Goal: Navigation & Orientation: Understand site structure

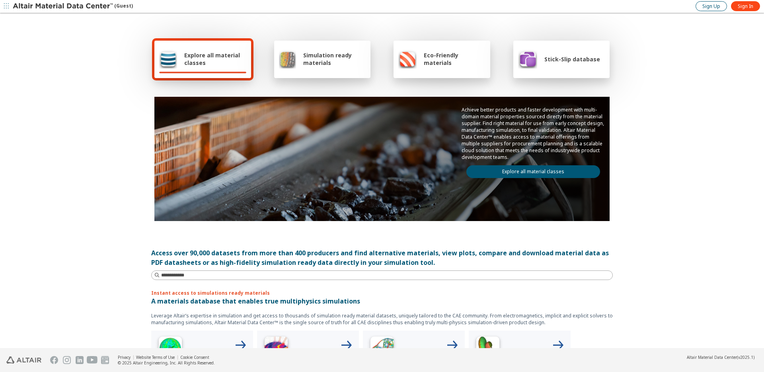
click at [687, 7] on span "Sign Up" at bounding box center [711, 6] width 18 height 6
click at [544, 174] on link "Explore all material classes" at bounding box center [533, 171] width 134 height 13
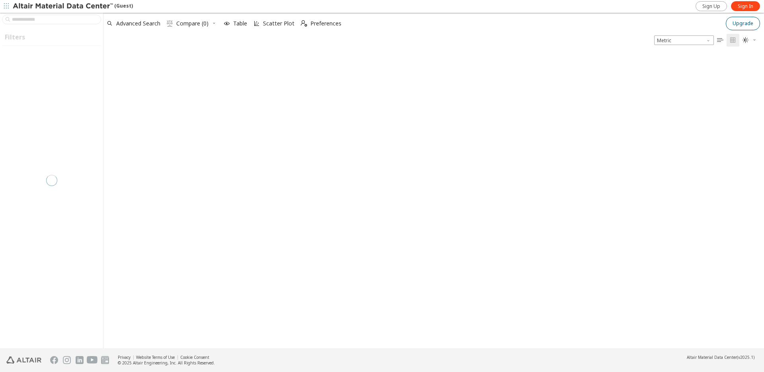
click at [745, 23] on span "Upgrade" at bounding box center [743, 23] width 21 height 6
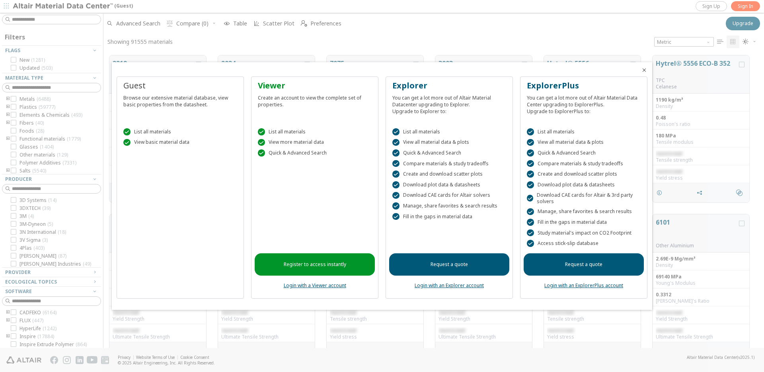
scroll to position [298, 661]
click at [430, 105] on div "You can get a lot more out of Altair Material Datacenter upgrading to Explorer.…" at bounding box center [449, 102] width 114 height 23
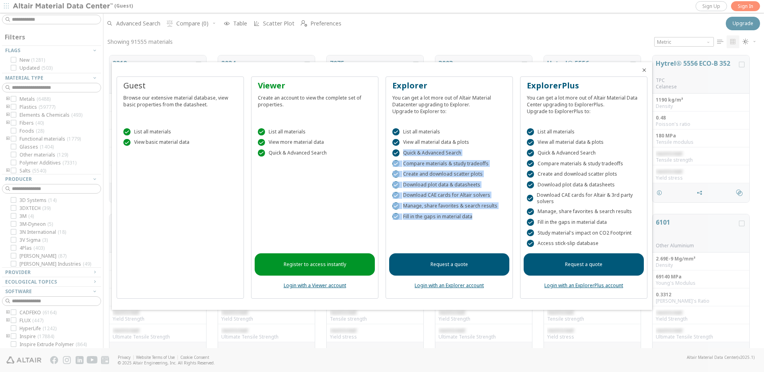
drag, startPoint x: 404, startPoint y: 152, endPoint x: 472, endPoint y: 218, distance: 94.0
click at [472, 218] on div " List all materials  View all material data & plots  Quick & Advanced Search…" at bounding box center [449, 180] width 120 height 124
copy div "Quick & Advanced Search  Compare materials & study tradeoffs  Create and down…"
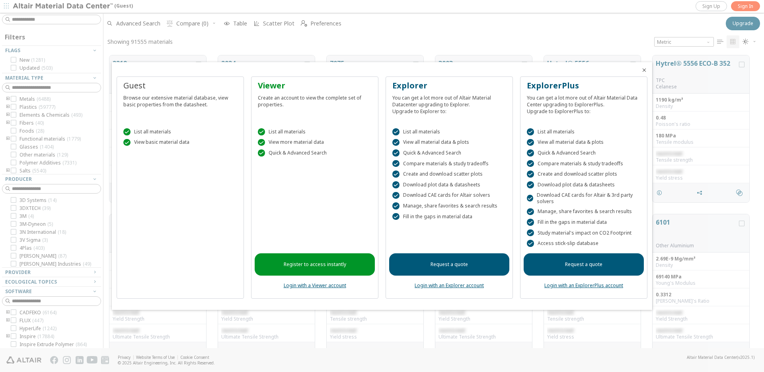
click at [566, 101] on div "You can get a lot more out of Altair Material Data Center upgrading to Explorer…" at bounding box center [584, 102] width 114 height 23
copy div "You can get a lot more out of Altair Material Data Center upgrading to Explorer…"
click at [539, 196] on div " Download CAE cards for Altair & 3rd party solvers" at bounding box center [584, 198] width 114 height 13
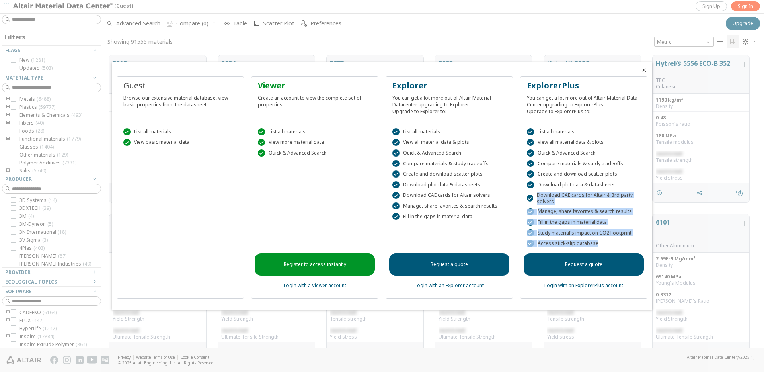
drag, startPoint x: 538, startPoint y: 197, endPoint x: 595, endPoint y: 244, distance: 74.3
click at [595, 244] on div " List all materials  View all material data & plots  Quick & Advanced Search…" at bounding box center [584, 185] width 120 height 135
copy div "Download CAE cards for Altair & 3rd party solvers  Manage, share favorites & s…"
